Goal: Check status: Check status

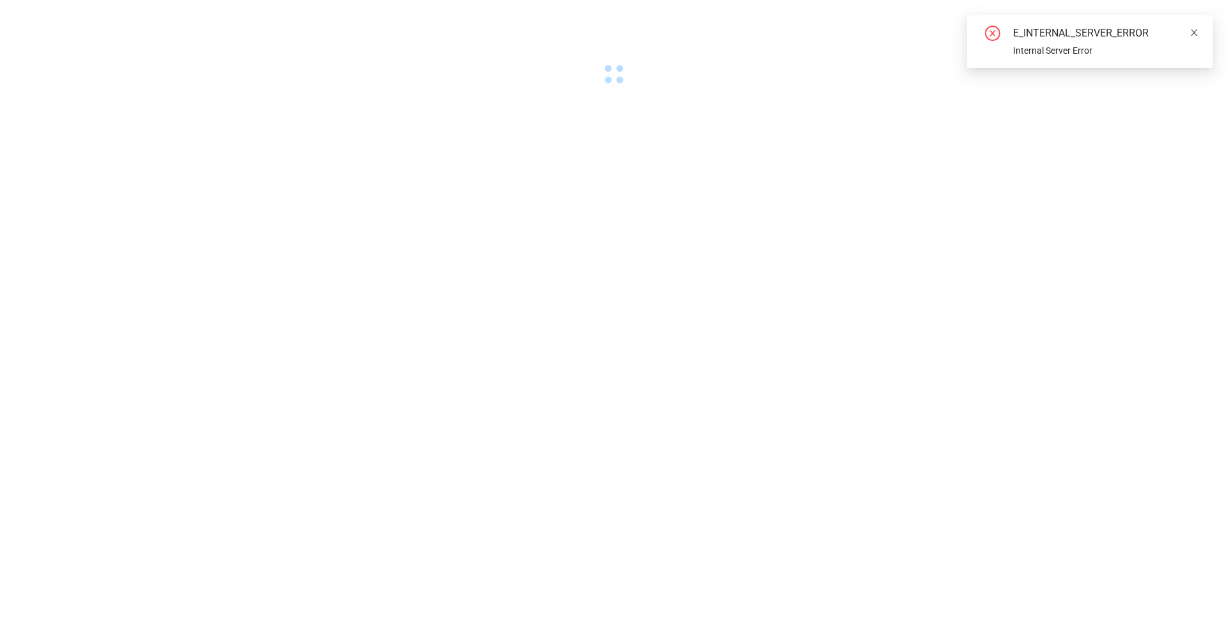
click at [1193, 33] on icon "close" at bounding box center [1194, 32] width 9 height 9
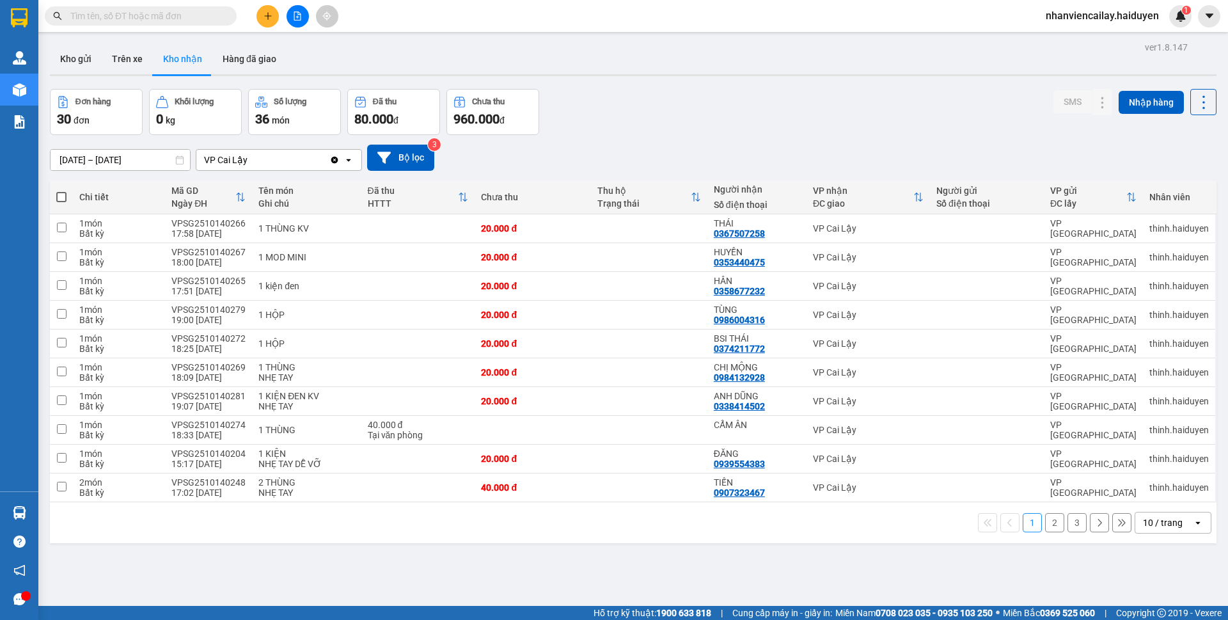
click at [203, 12] on input "text" at bounding box center [145, 16] width 151 height 14
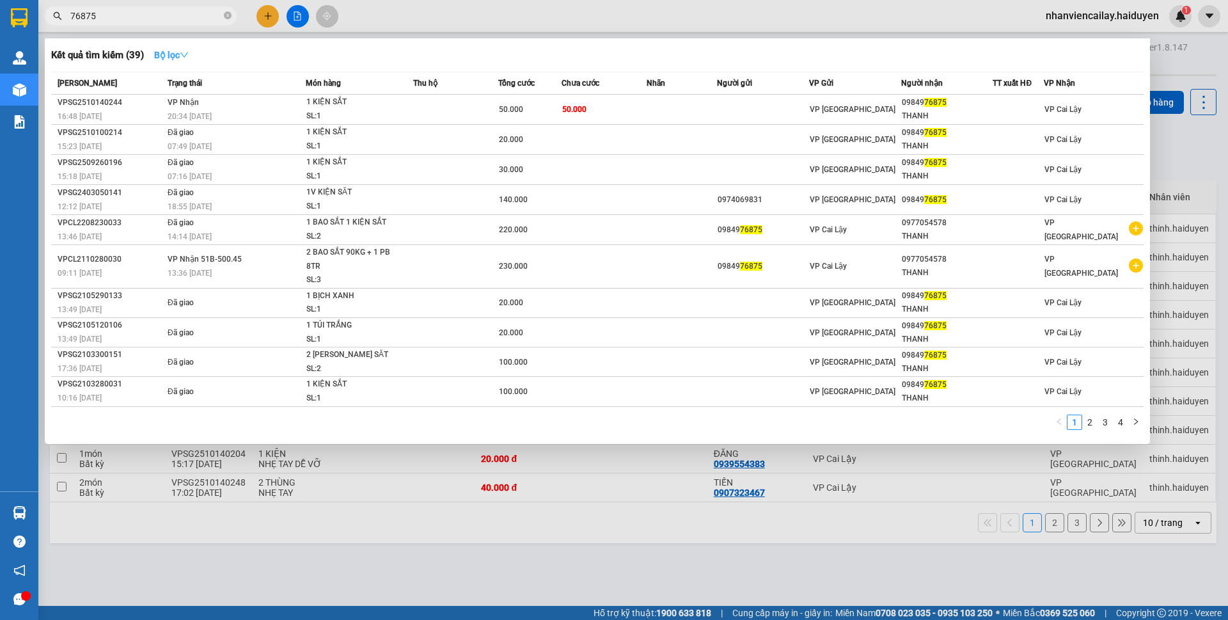
type input "76875"
click at [176, 52] on strong "Bộ lọc" at bounding box center [171, 55] width 35 height 10
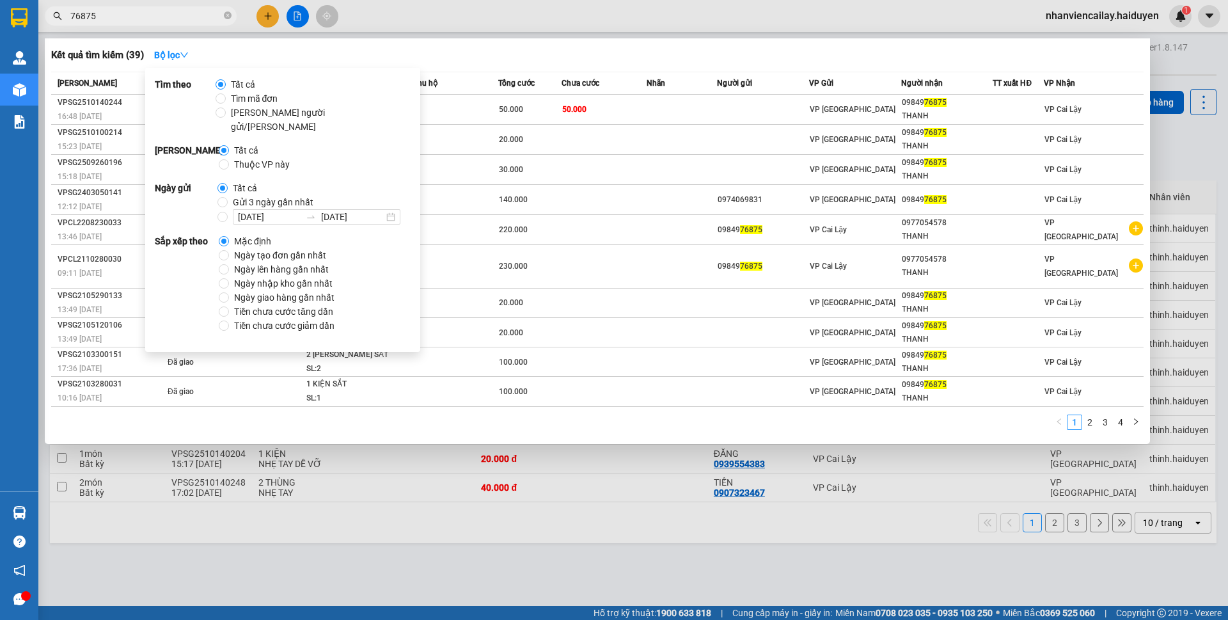
click at [243, 195] on span "Gửi 3 ngày gần nhất" at bounding box center [273, 202] width 91 height 14
click at [228, 197] on input "Gửi 3 ngày gần nhất" at bounding box center [223, 202] width 10 height 10
radio input "true"
radio input "false"
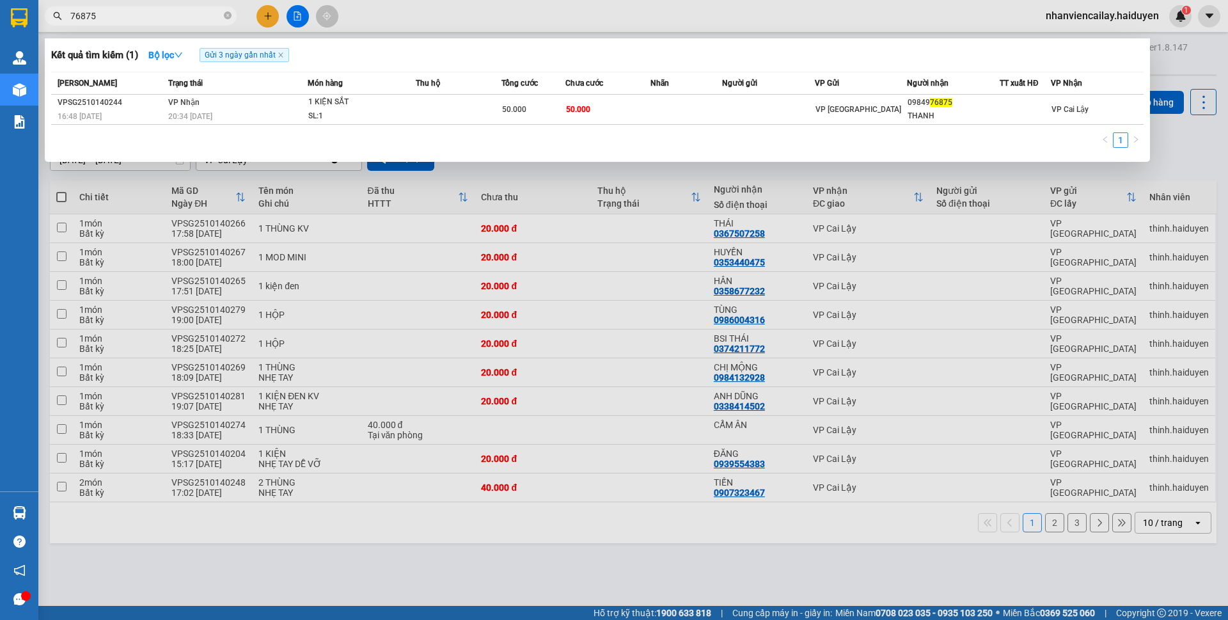
click at [556, 42] on div "Kết quả [PERSON_NAME] ( 1 ) Bộ lọc Gửi 3 ngày gần nhất Mã ĐH Trạng thái Món hàn…" at bounding box center [597, 99] width 1105 height 123
